Goal: Task Accomplishment & Management: Use online tool/utility

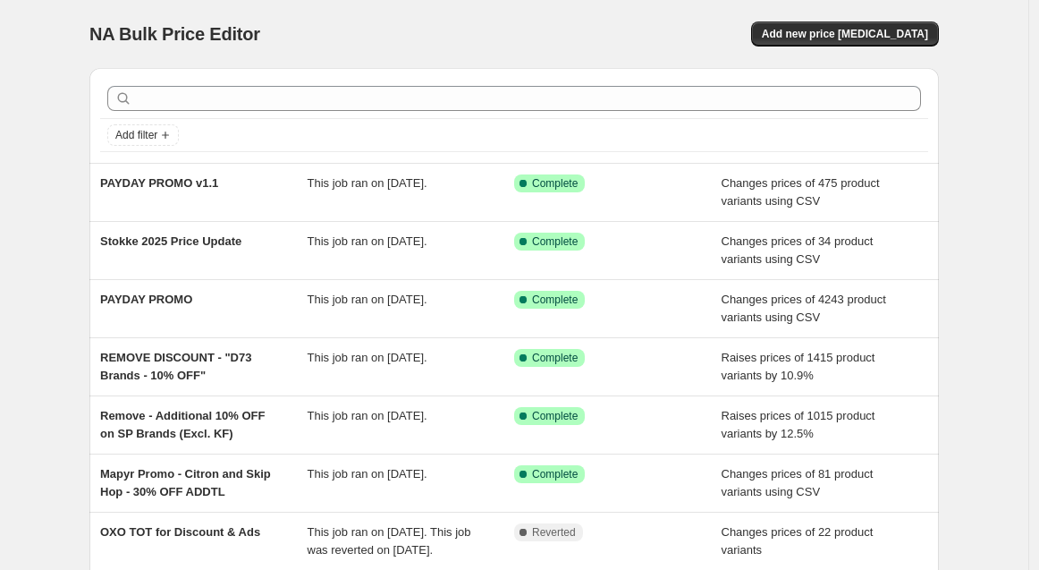
click at [436, 18] on div "NA Bulk Price Editor. This page is ready NA Bulk Price Editor Add new price cha…" at bounding box center [514, 34] width 850 height 68
click at [585, 10] on div "NA Bulk Price Editor. This page is ready NA Bulk Price Editor Add new price cha…" at bounding box center [514, 34] width 850 height 68
click at [878, 35] on span "Add new price change job" at bounding box center [845, 34] width 166 height 14
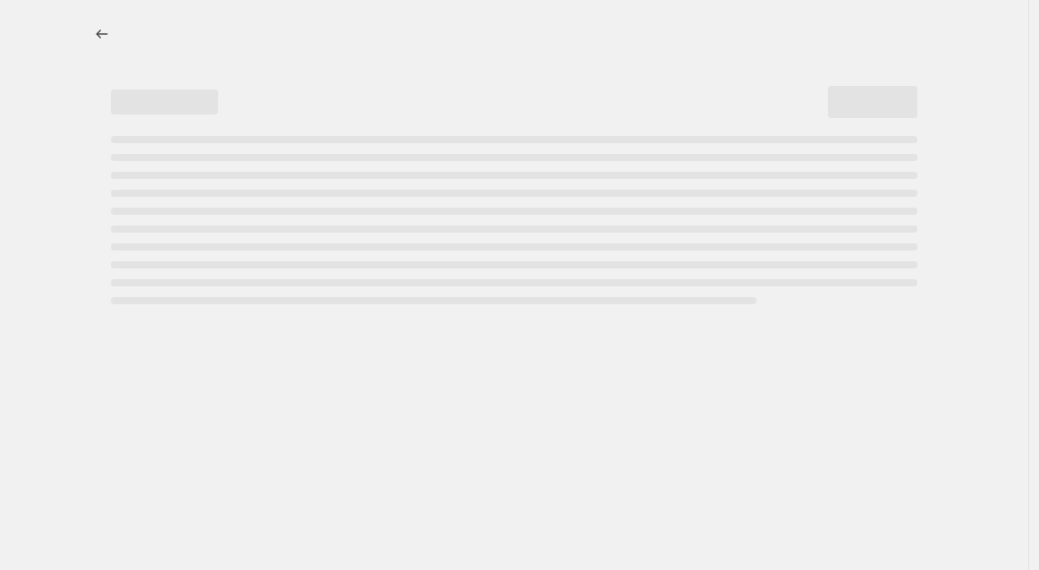
select select "percentage"
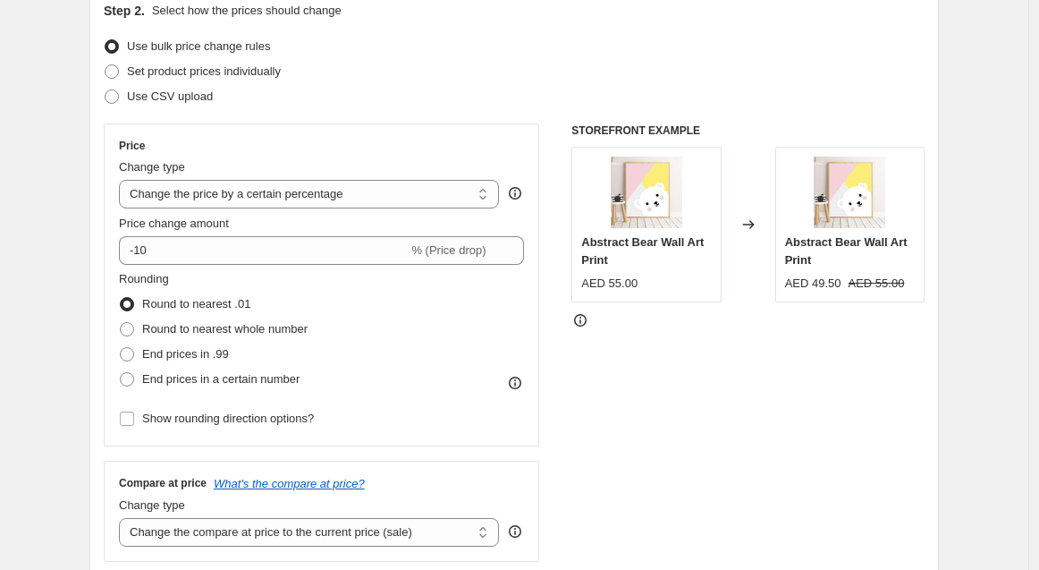
scroll to position [99, 0]
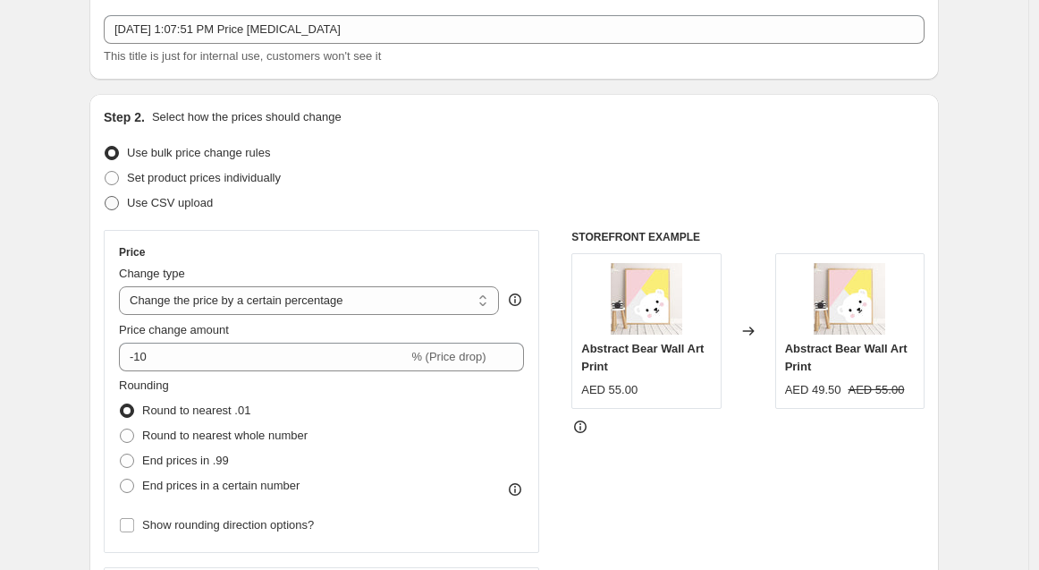
click at [174, 207] on span "Use CSV upload" at bounding box center [170, 202] width 86 height 13
click at [106, 197] on input "Use CSV upload" at bounding box center [105, 196] width 1 height 1
radio input "true"
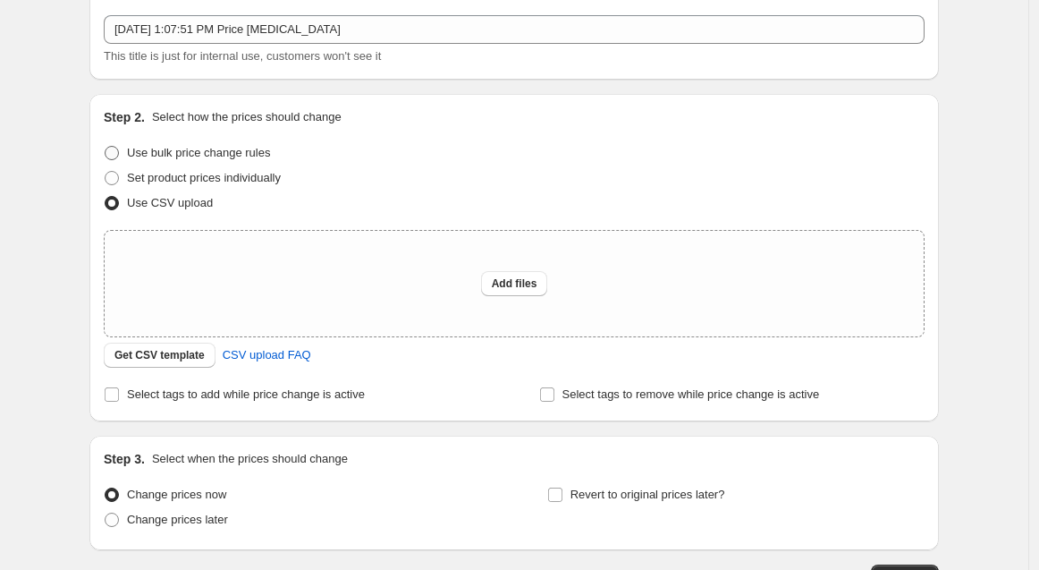
click at [164, 157] on span "Use bulk price change rules" at bounding box center [198, 152] width 143 height 13
click at [106, 147] on input "Use bulk price change rules" at bounding box center [105, 146] width 1 height 1
radio input "true"
select select "percentage"
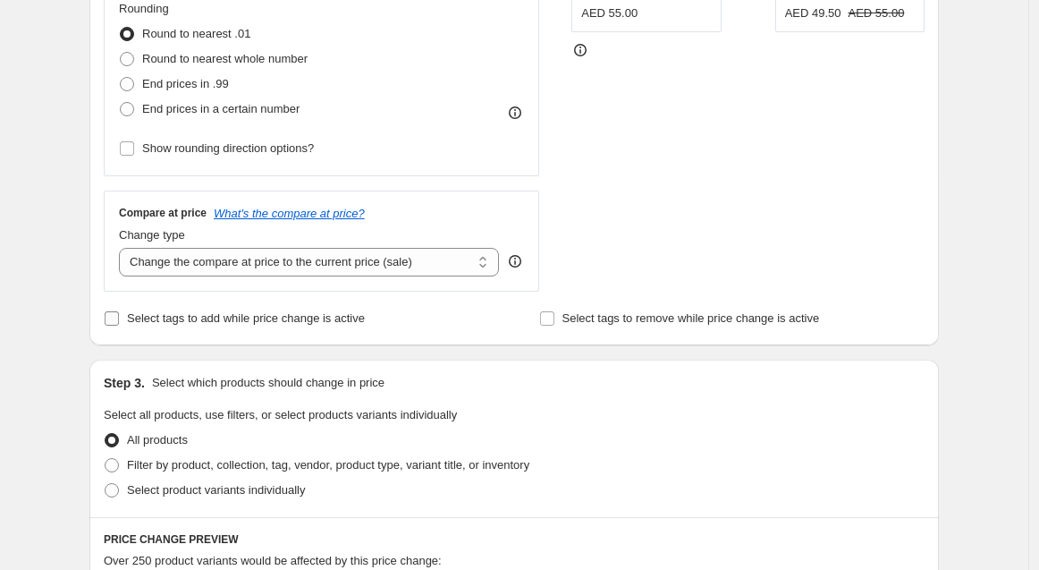
scroll to position [596, 0]
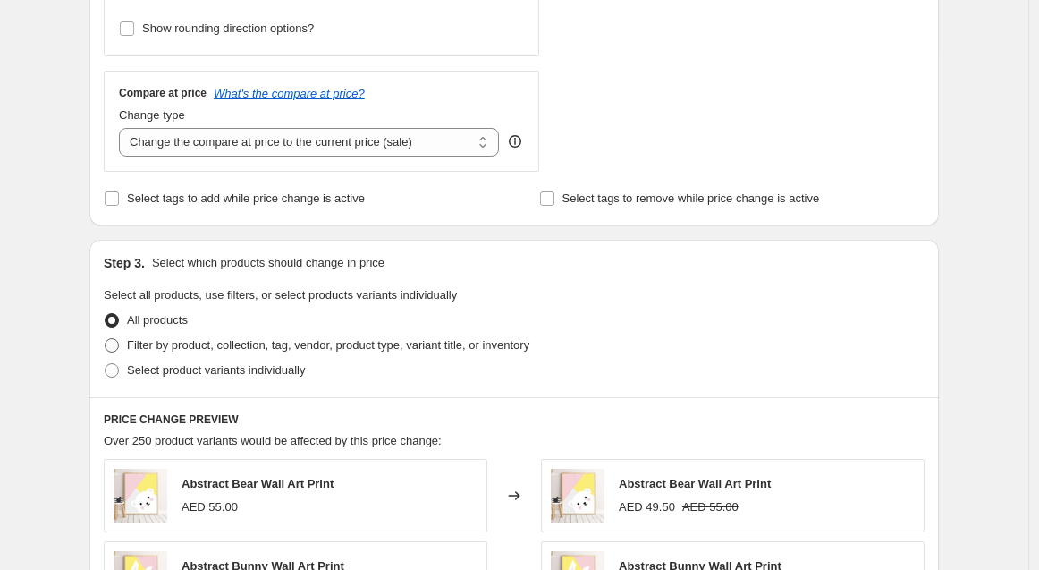
click at [281, 352] on span "Filter by product, collection, tag, vendor, product type, variant title, or inv…" at bounding box center [328, 344] width 403 height 13
click at [106, 339] on input "Filter by product, collection, tag, vendor, product type, variant title, or inv…" at bounding box center [105, 338] width 1 height 1
radio input "true"
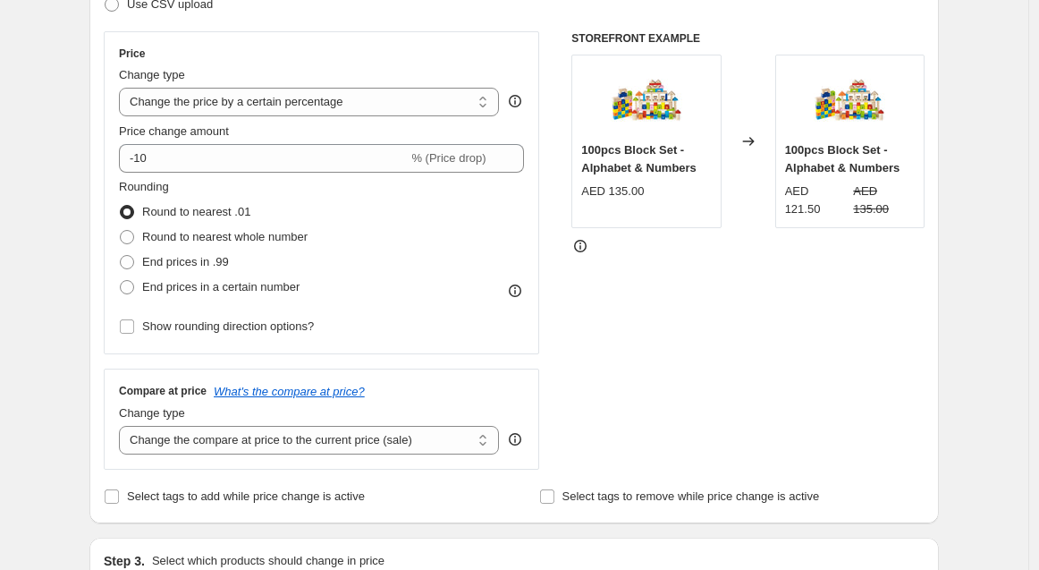
scroll to position [0, 0]
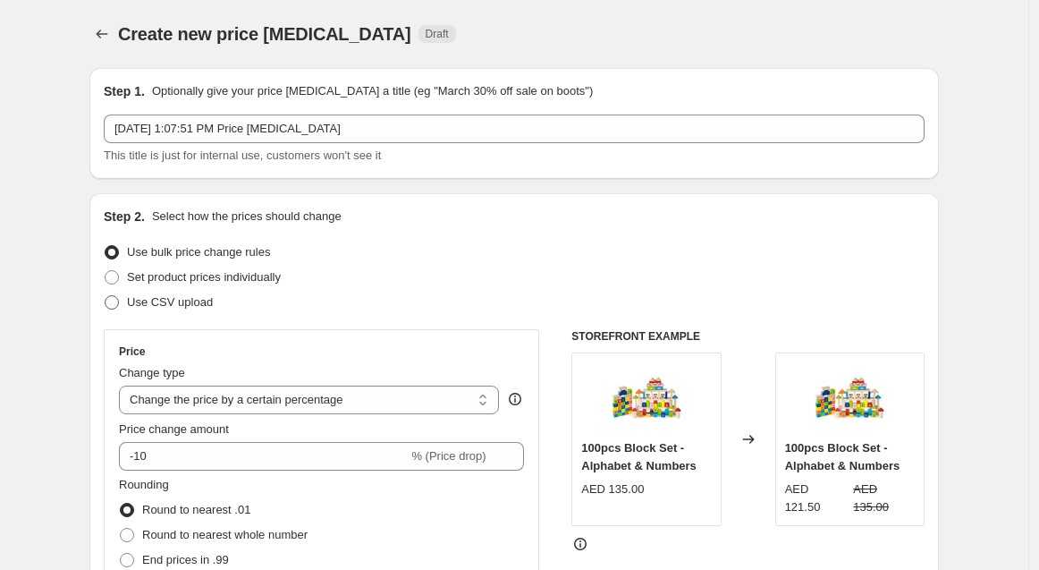
click at [202, 308] on span "Use CSV upload" at bounding box center [170, 301] width 86 height 13
click at [106, 296] on input "Use CSV upload" at bounding box center [105, 295] width 1 height 1
radio input "true"
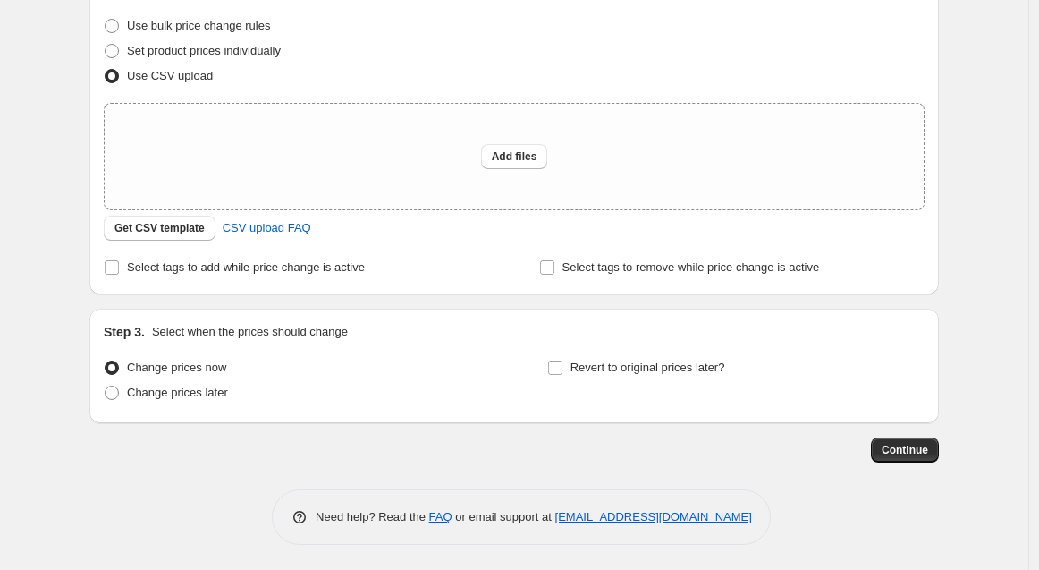
scroll to position [227, 0]
click at [222, 393] on span "Change prices later" at bounding box center [177, 391] width 101 height 13
click at [106, 386] on input "Change prices later" at bounding box center [105, 385] width 1 height 1
radio input "true"
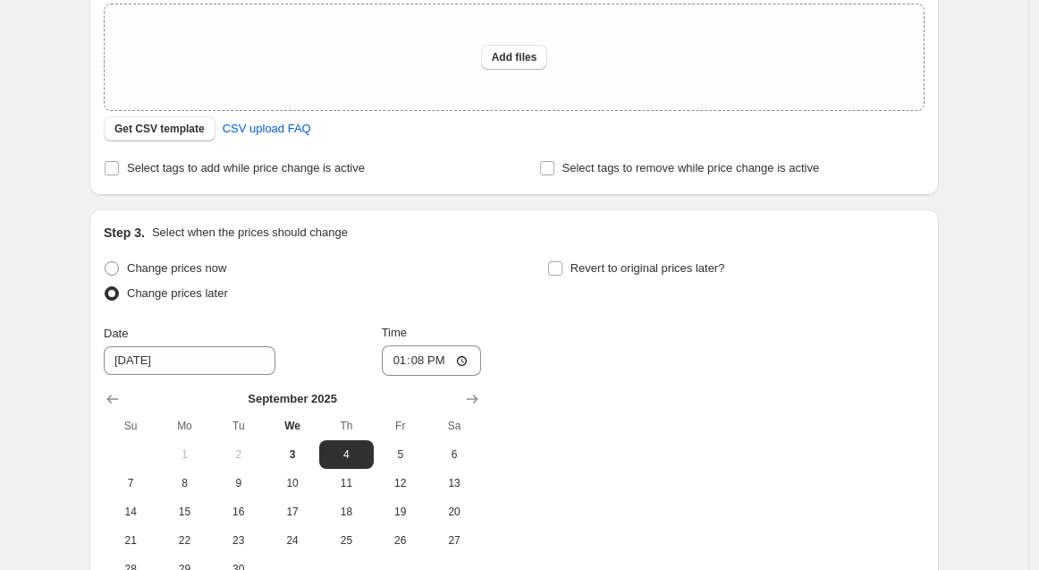
scroll to position [427, 0]
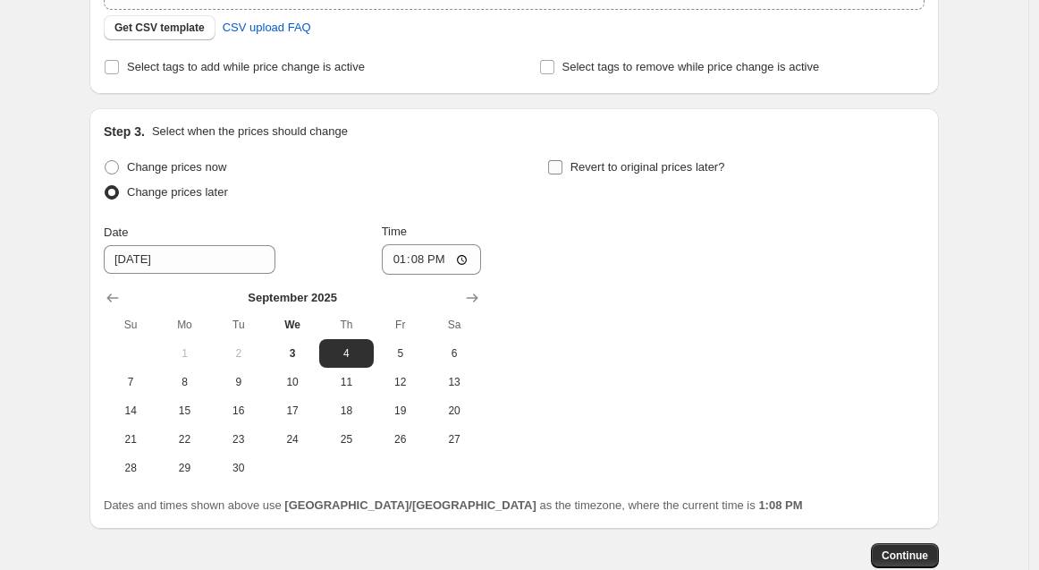
click at [568, 175] on label "Revert to original prices later?" at bounding box center [636, 167] width 178 height 25
click at [563, 174] on input "Revert to original prices later?" at bounding box center [555, 167] width 14 height 14
checkbox input "true"
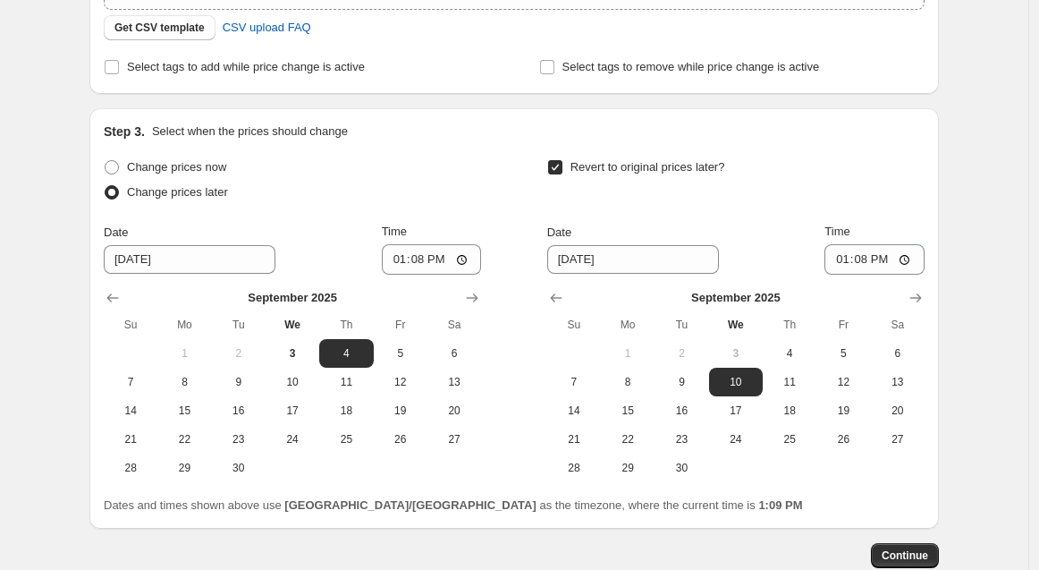
scroll to position [533, 0]
